Goal: Information Seeking & Learning: Learn about a topic

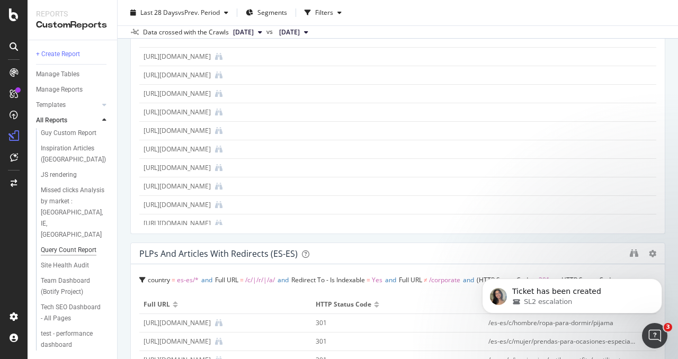
scroll to position [51, 0]
click at [71, 275] on div "Team Dashboard (Botify Project)" at bounding box center [72, 286] width 62 height 22
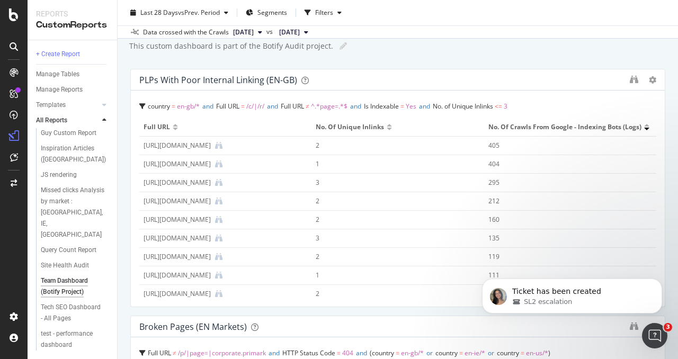
scroll to position [8, 0]
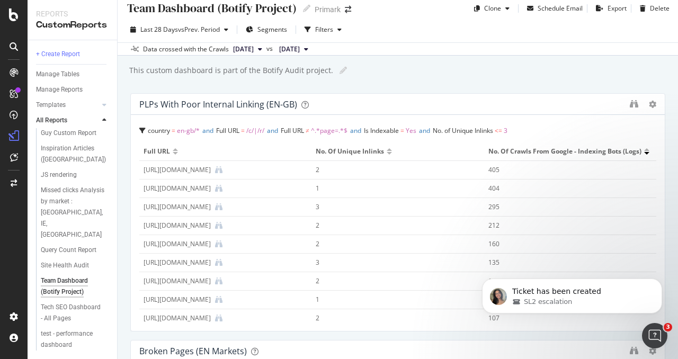
drag, startPoint x: 211, startPoint y: 213, endPoint x: 209, endPoint y: 53, distance: 159.9
click at [209, 53] on div "Team Dashboard (Botify Project) Team Dashboard (Botify Project) Primark Clone S…" at bounding box center [398, 179] width 560 height 359
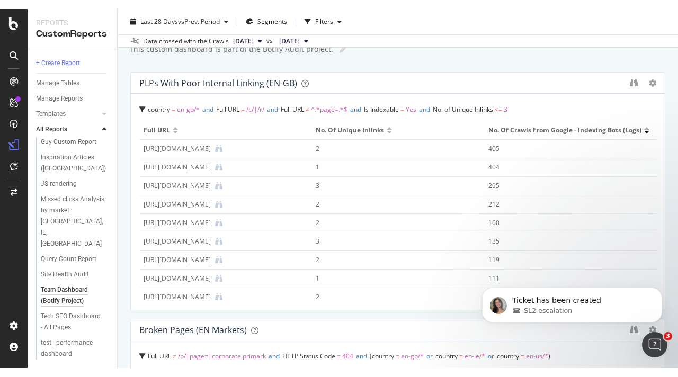
scroll to position [6, 0]
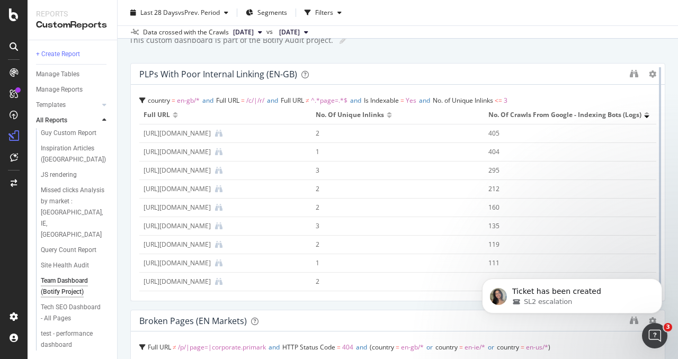
click at [654, 74] on div at bounding box center [659, 182] width 11 height 238
click at [649, 74] on icon at bounding box center [652, 73] width 7 height 7
click at [659, 78] on div "Team Dashboard (Botify Project) Team Dashboard (Botify Project) Primark Clone S…" at bounding box center [398, 179] width 560 height 359
click at [644, 14] on div "Last 28 Days vs Prev. Period Segments Filters" at bounding box center [398, 14] width 560 height 21
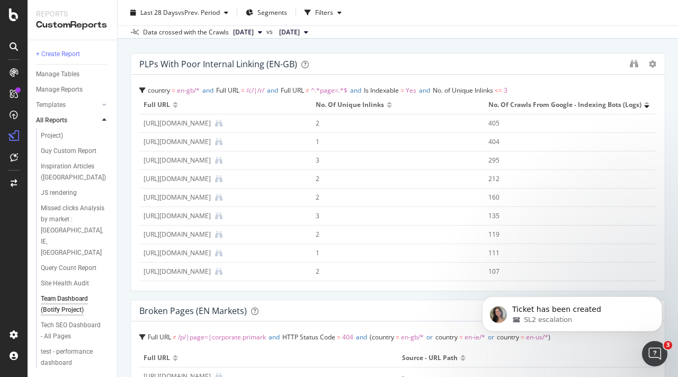
scroll to position [44, 0]
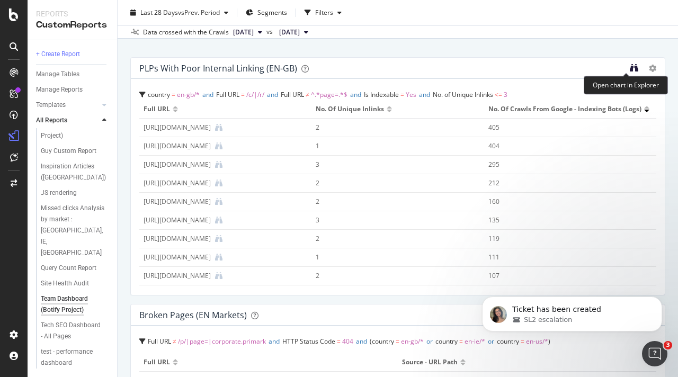
click at [630, 68] on icon "binoculars" at bounding box center [634, 68] width 8 height 8
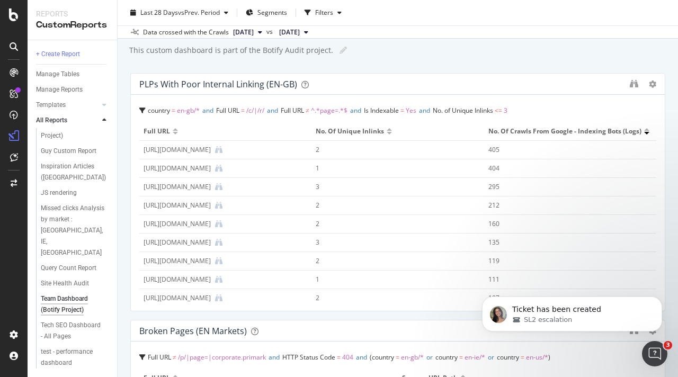
scroll to position [53, 0]
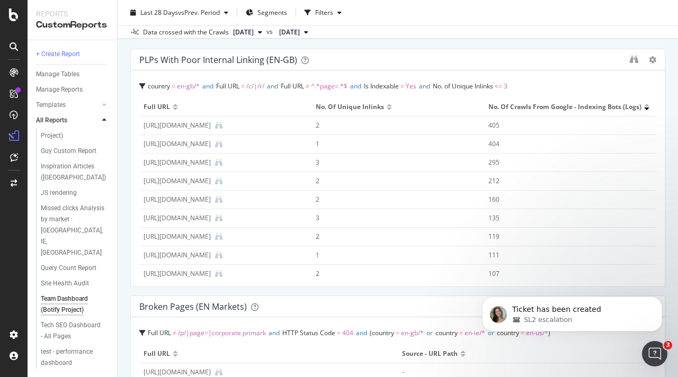
click at [644, 106] on div at bounding box center [646, 105] width 5 height 3
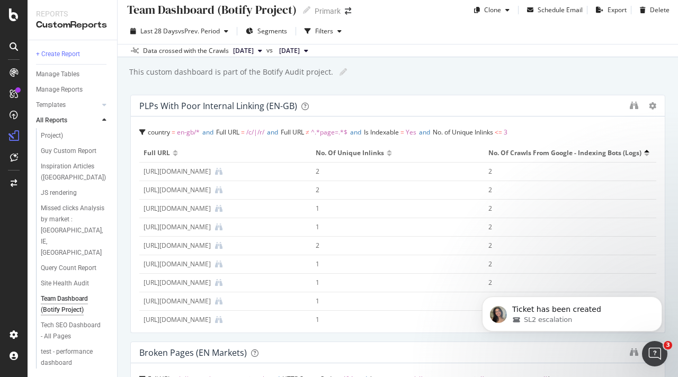
scroll to position [0, 0]
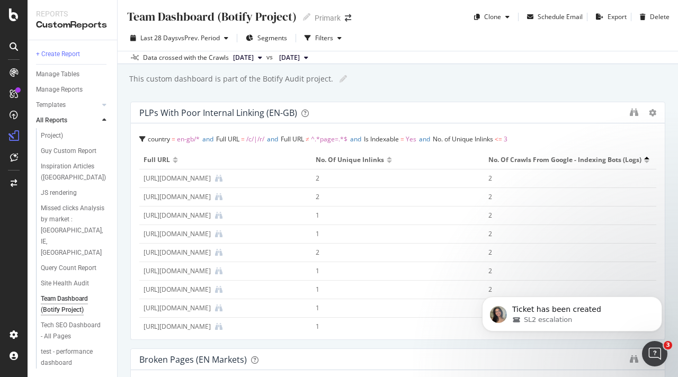
click at [660, 145] on div "Team Dashboard (Botify Project) Team Dashboard (Botify Project) Primark Clone S…" at bounding box center [398, 188] width 560 height 377
click at [644, 163] on div at bounding box center [646, 160] width 5 height 6
click at [644, 163] on div at bounding box center [646, 161] width 5 height 3
click at [630, 110] on icon "binoculars" at bounding box center [634, 112] width 8 height 8
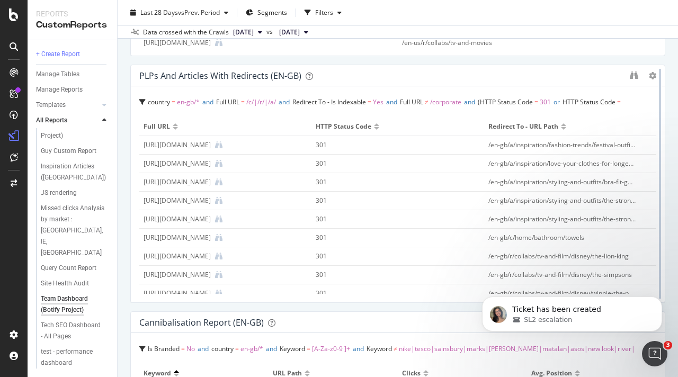
scroll to position [529, 0]
click at [606, 101] on span "HTTP Status Code" at bounding box center [588, 102] width 53 height 9
click at [615, 106] on span "HTTP Status Code" at bounding box center [588, 102] width 53 height 9
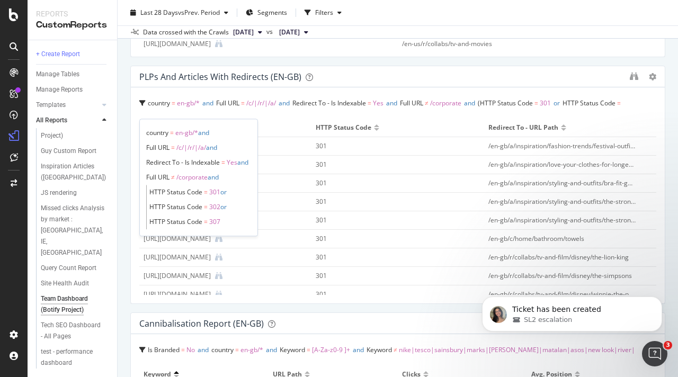
click at [268, 113] on div "country = en-gb/* and Full URL = /c/|/r/|/a/ and Redirect To - Is Indexable = Y…" at bounding box center [397, 105] width 517 height 19
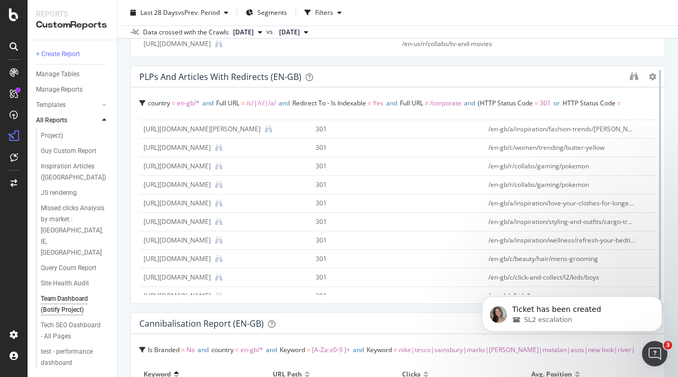
scroll to position [169, 0]
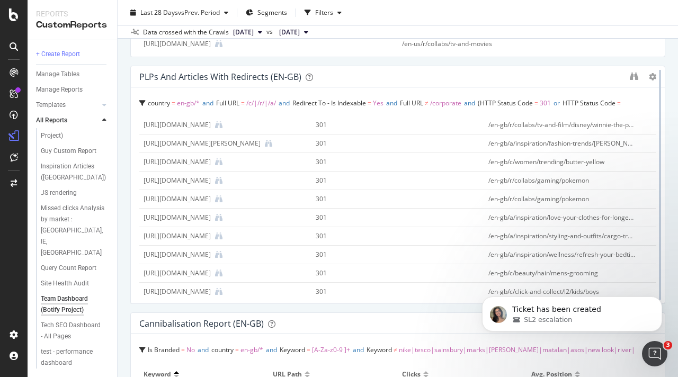
click at [654, 145] on div at bounding box center [659, 185] width 11 height 238
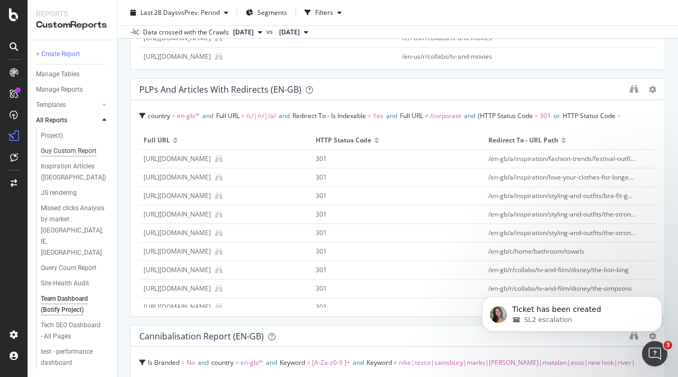
scroll to position [33, 0]
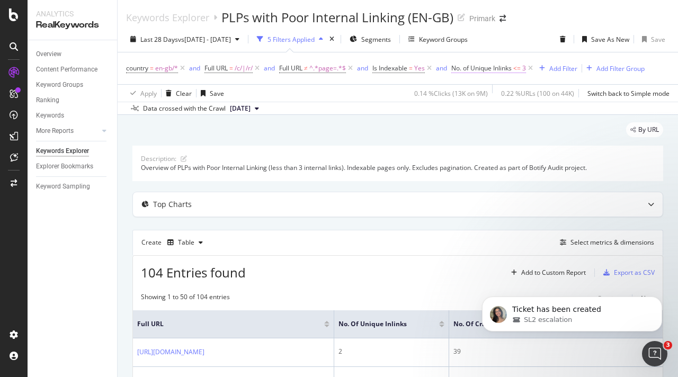
click at [517, 69] on span "<=" at bounding box center [516, 68] width 7 height 9
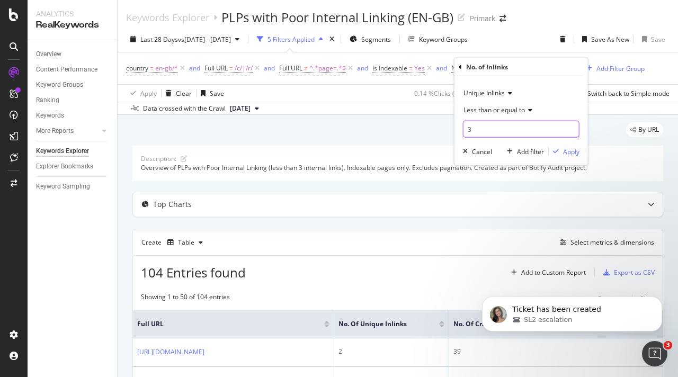
click at [481, 128] on input "3" at bounding box center [521, 129] width 116 height 17
type input "10"
click at [577, 149] on div "Apply" at bounding box center [571, 151] width 16 height 9
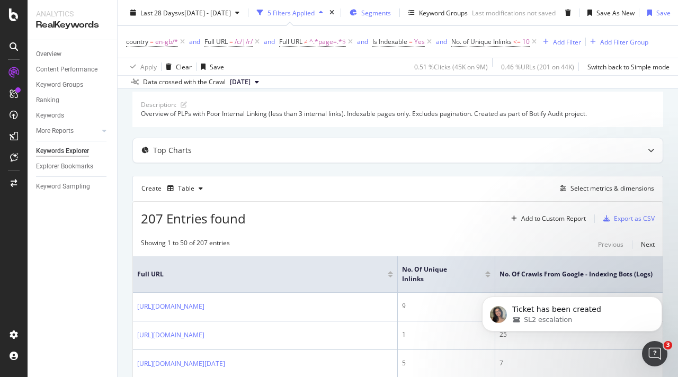
scroll to position [53, 0]
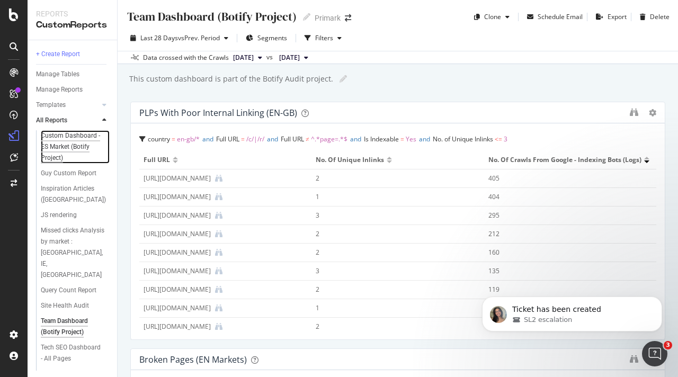
click at [64, 147] on div "Custom Dashboard - ES Market (Botify Project)" at bounding box center [73, 146] width 64 height 33
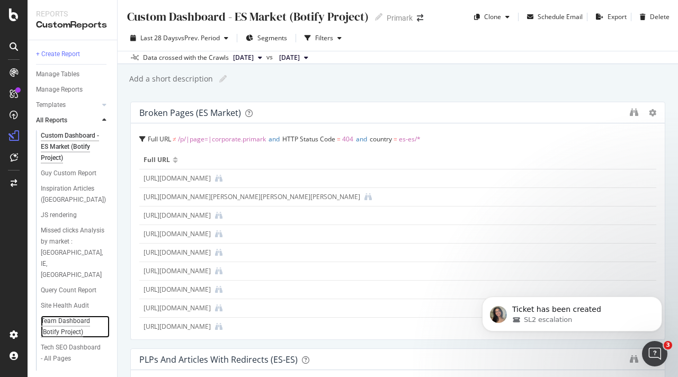
click at [70, 316] on div "Team Dashboard (Botify Project)" at bounding box center [72, 327] width 62 height 22
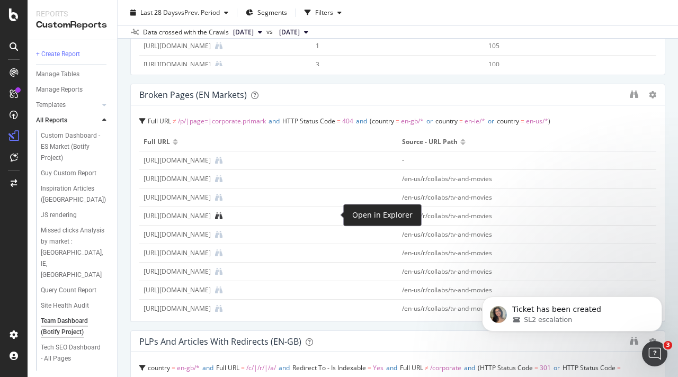
click at [222, 217] on icon at bounding box center [218, 215] width 7 height 7
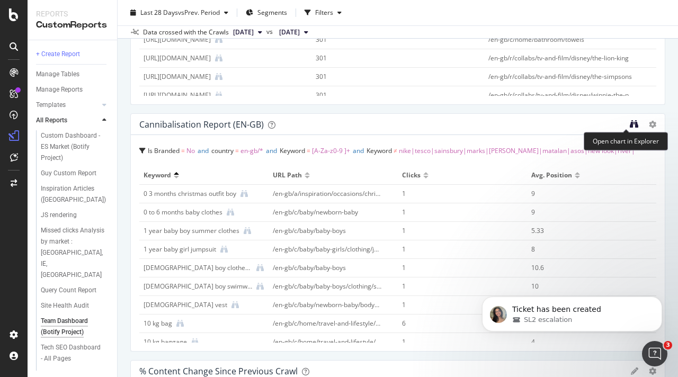
click at [630, 122] on icon "binoculars" at bounding box center [634, 124] width 8 height 8
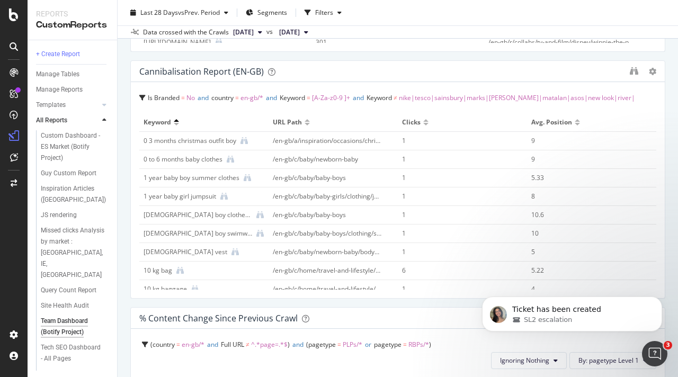
scroll to position [729, 0]
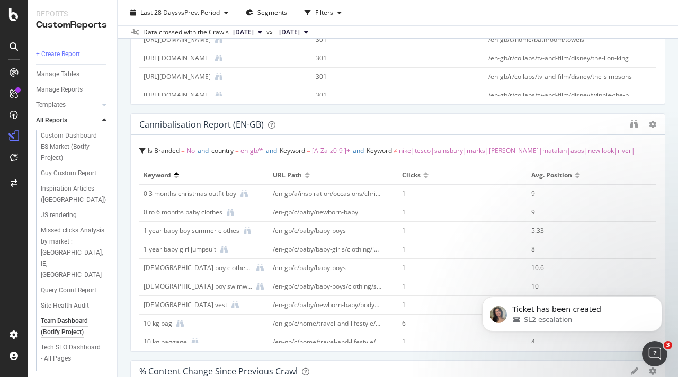
click at [600, 149] on div "Is Branded = No and country = en-gb/* and Keyword = [A-Za-z0-9 ]+ and Keyword ≠…" at bounding box center [397, 152] width 517 height 19
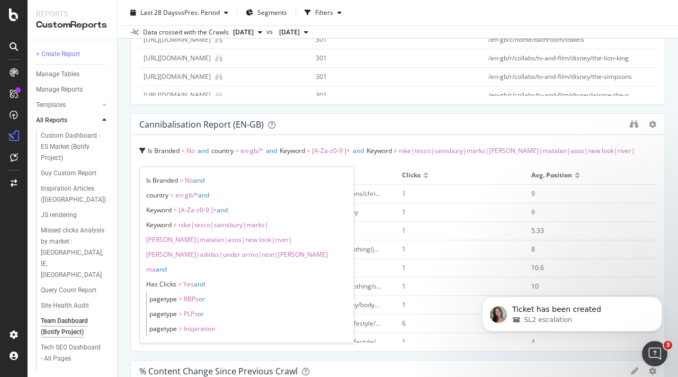
click at [660, 148] on div "Team Dashboard (Botify Project) Team Dashboard (Botify Project) Primark Clone S…" at bounding box center [398, 188] width 560 height 377
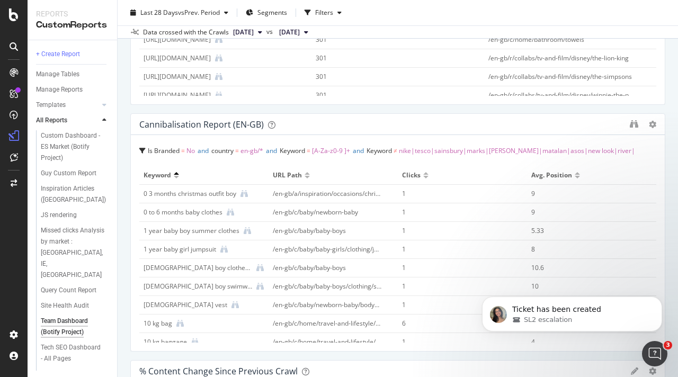
click at [518, 151] on span "nike|tesco|sainsbury|marks|[PERSON_NAME]|matalan|asos|new look|river|[PERSON_NA…" at bounding box center [387, 158] width 496 height 24
click at [660, 141] on div "Team Dashboard (Botify Project) Team Dashboard (Botify Project) Primark Clone S…" at bounding box center [398, 188] width 560 height 377
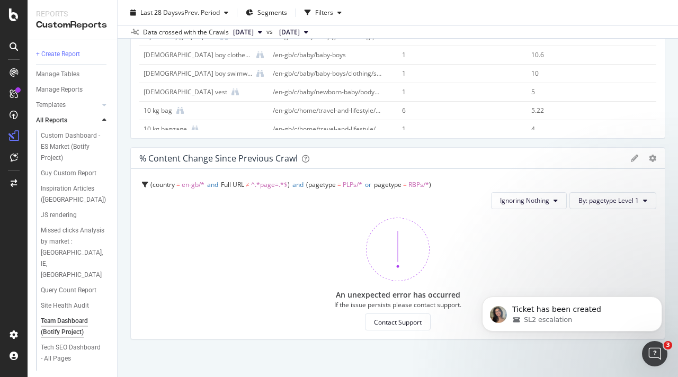
scroll to position [940, 0]
click at [661, 183] on div "Team Dashboard (Botify Project) Team Dashboard (Botify Project) Primark Clone S…" at bounding box center [398, 188] width 560 height 377
click at [661, 179] on div "Team Dashboard (Botify Project) Team Dashboard (Botify Project) Primark Clone S…" at bounding box center [398, 188] width 560 height 377
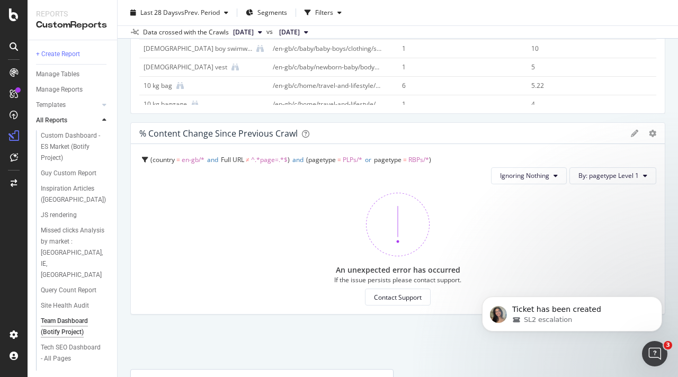
scroll to position [957, 0]
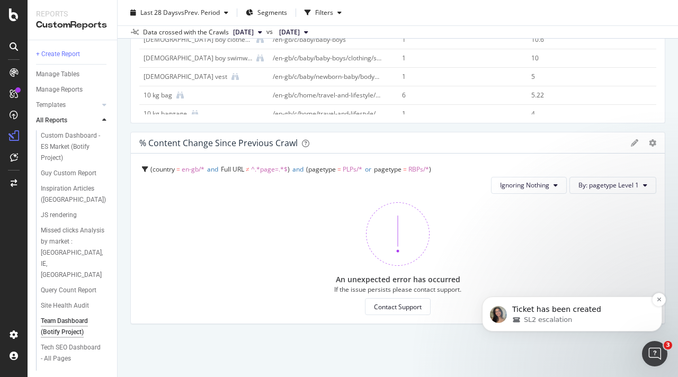
click at [571, 316] on div "SL2 escalation" at bounding box center [580, 320] width 137 height 10
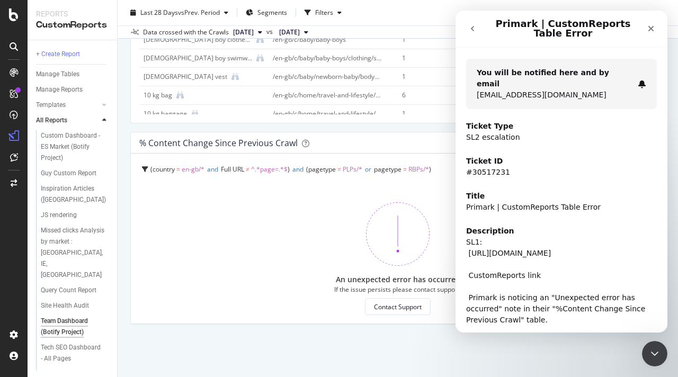
scroll to position [87, 0]
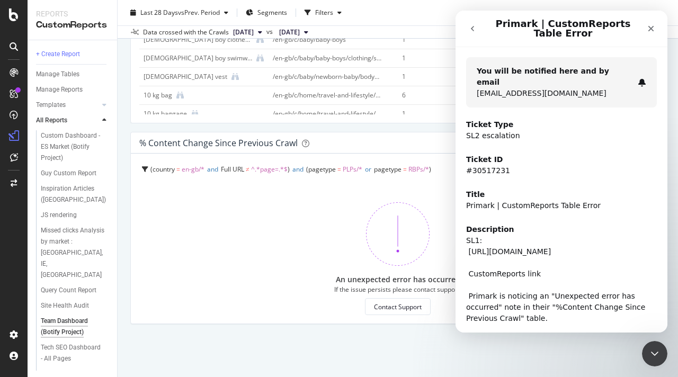
click at [563, 347] on div "% Content Change since Previous Crawl Pie Display Global View Table Edit Filter…" at bounding box center [397, 251] width 535 height 238
click at [654, 348] on icon "Close Intercom Messenger" at bounding box center [653, 352] width 13 height 13
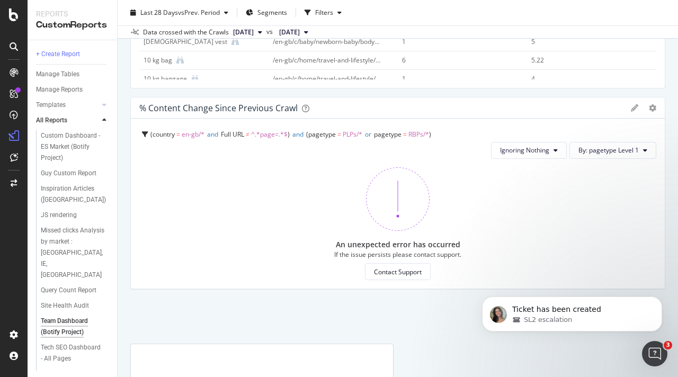
scroll to position [993, 0]
click at [539, 150] on span "Ignoring Nothing" at bounding box center [524, 148] width 49 height 9
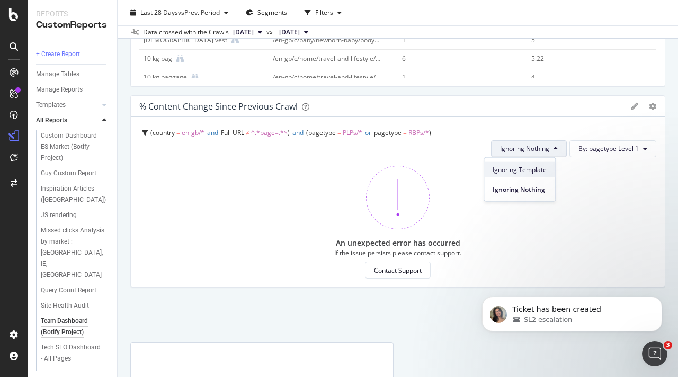
click at [542, 165] on span "Ignoring Template" at bounding box center [519, 170] width 54 height 10
click at [541, 152] on span "Ignoring Template" at bounding box center [522, 148] width 54 height 9
click at [541, 186] on span "Ignoring Nothing" at bounding box center [517, 189] width 56 height 10
click at [615, 146] on span "By: pagetype Level 1" at bounding box center [608, 148] width 60 height 9
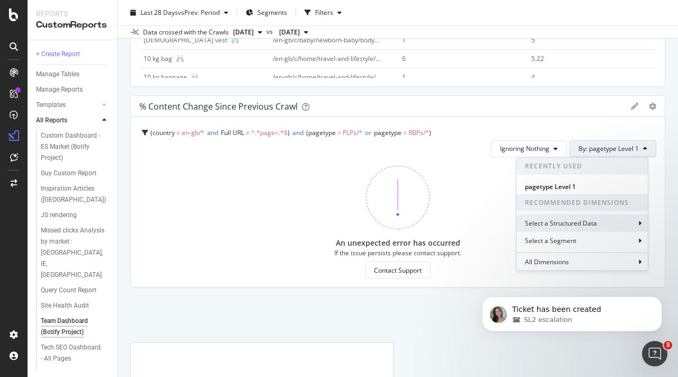
click at [584, 226] on div "Select a Structured Data" at bounding box center [562, 223] width 74 height 9
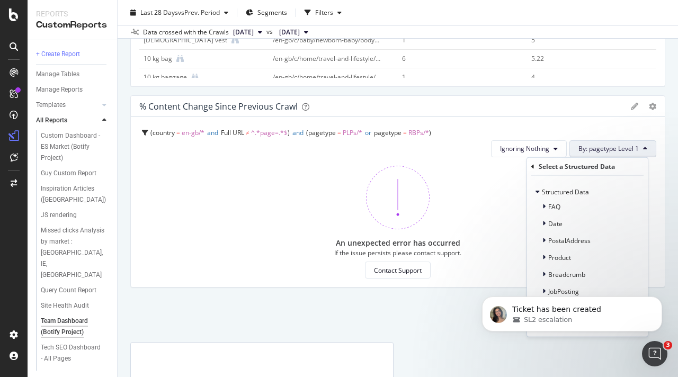
click at [539, 166] on div "Select a Structured Data" at bounding box center [576, 166] width 76 height 9
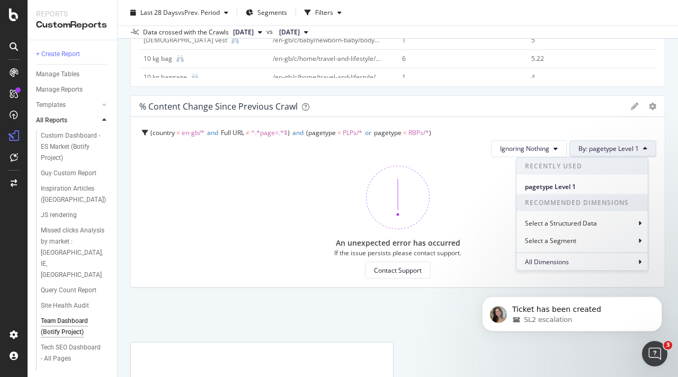
click at [666, 171] on div "Team Dashboard (Botify Project) Team Dashboard (Botify Project) Primark Clone S…" at bounding box center [398, 188] width 560 height 377
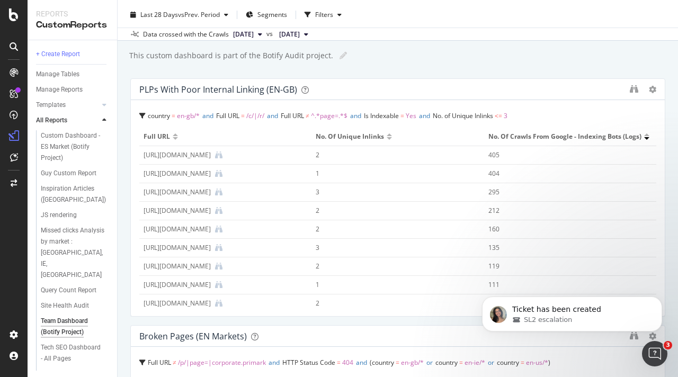
scroll to position [0, 0]
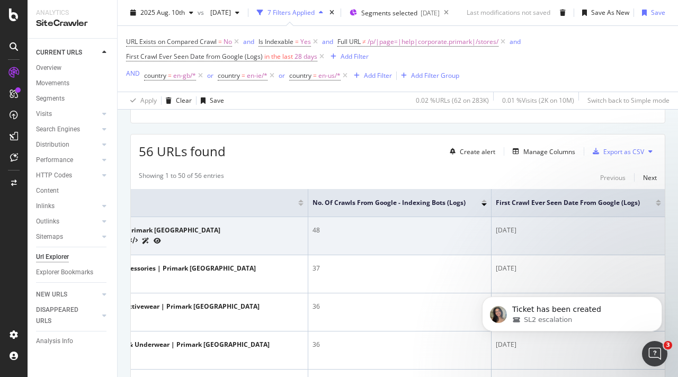
scroll to position [0, 96]
drag, startPoint x: 633, startPoint y: 230, endPoint x: 557, endPoint y: 229, distance: 76.3
click at [584, 225] on td "[DATE]" at bounding box center [578, 236] width 174 height 38
click at [495, 229] on div "[DATE]" at bounding box center [577, 231] width 165 height 10
click at [495, 232] on div "[DATE]" at bounding box center [577, 231] width 165 height 10
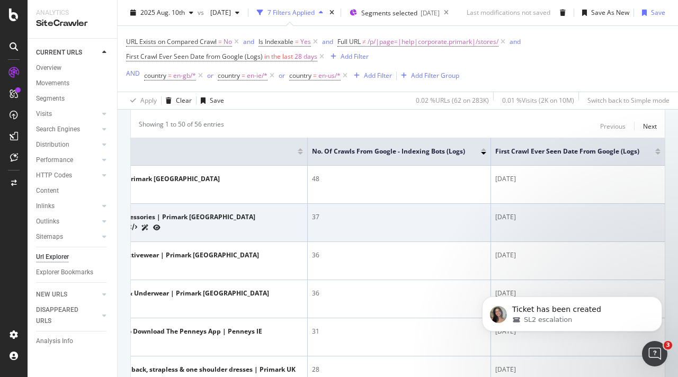
scroll to position [318, 0]
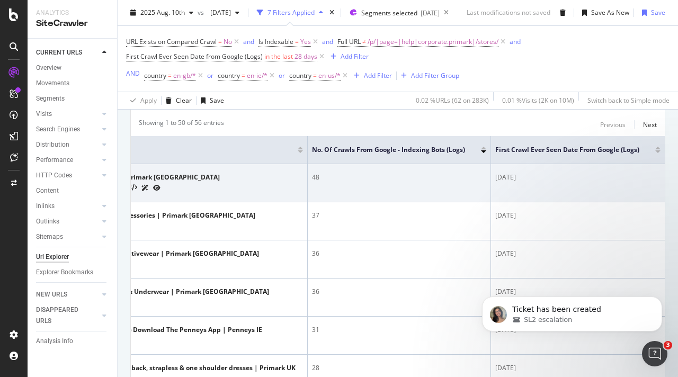
drag, startPoint x: 391, startPoint y: 182, endPoint x: 463, endPoint y: 182, distance: 72.0
click at [457, 182] on td "48" at bounding box center [399, 183] width 183 height 38
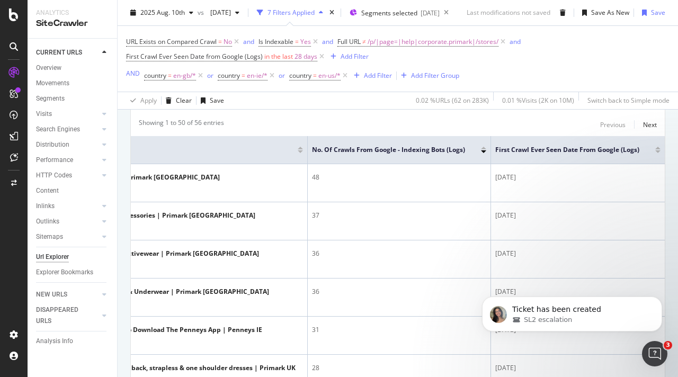
click at [655, 149] on div at bounding box center [657, 150] width 5 height 6
click at [655, 151] on div at bounding box center [657, 151] width 5 height 3
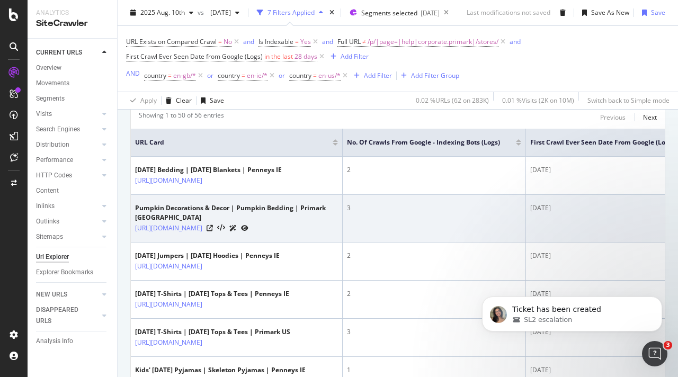
scroll to position [331, 0]
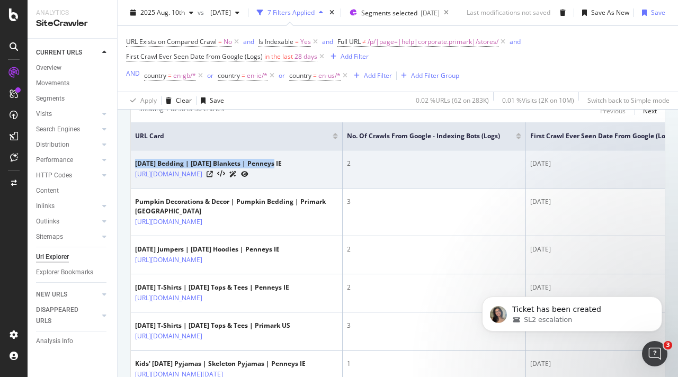
drag, startPoint x: 136, startPoint y: 165, endPoint x: 280, endPoint y: 164, distance: 144.0
click at [280, 164] on div "[DATE] Bedding | [DATE] Blankets | Penneys IE" at bounding box center [208, 164] width 147 height 10
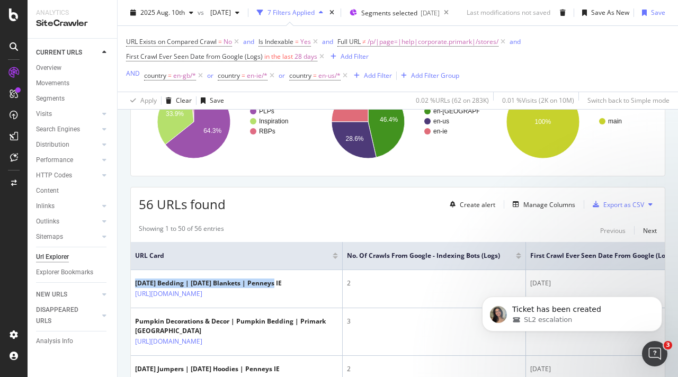
scroll to position [265, 0]
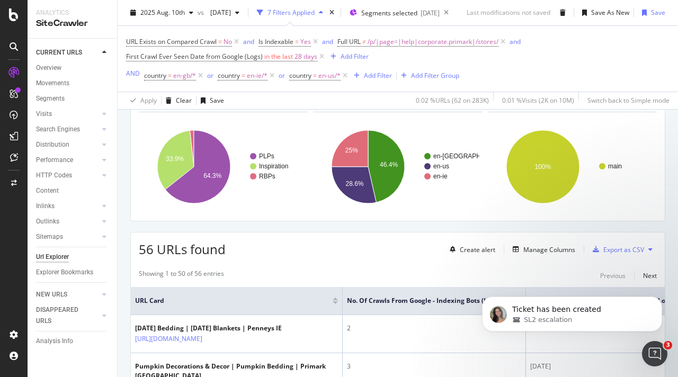
scroll to position [111, 0]
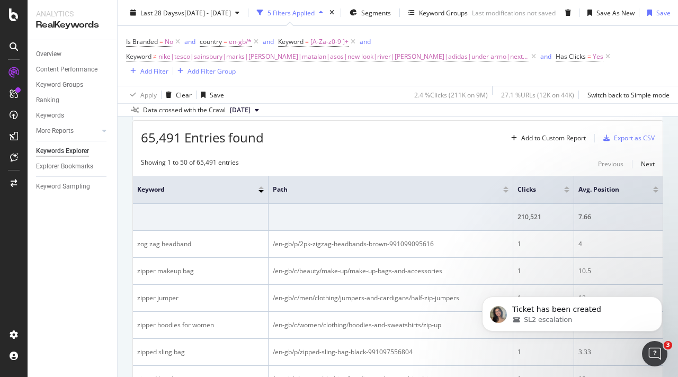
scroll to position [156, 0]
